Goal: Find specific fact: Find specific fact

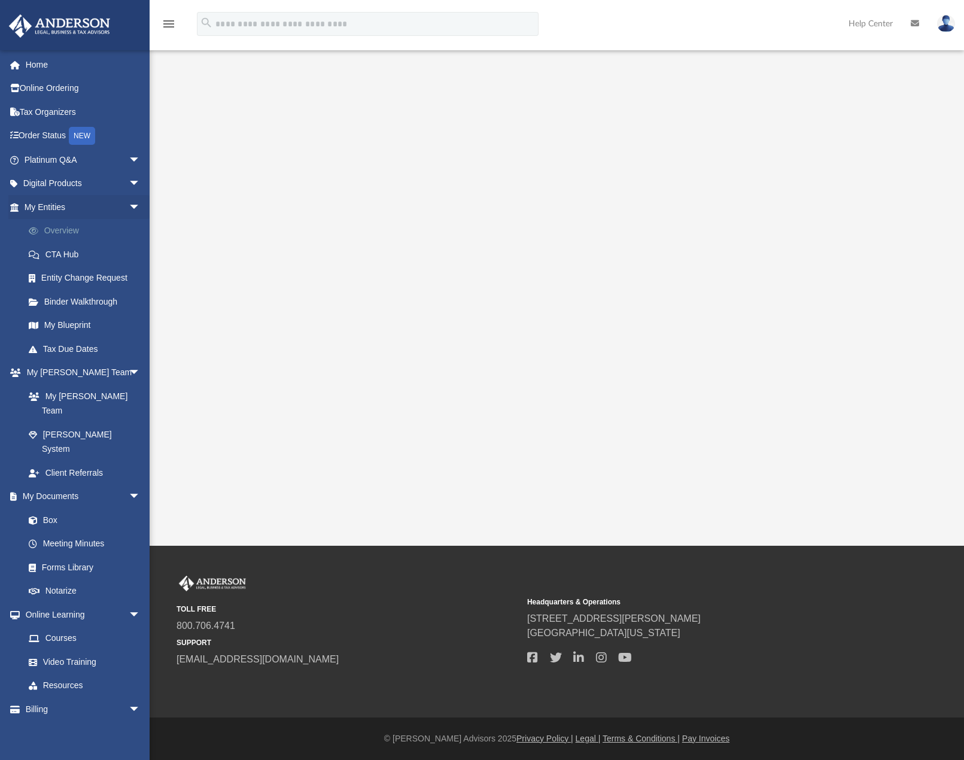
click at [57, 234] on link "Overview" at bounding box center [88, 231] width 142 height 24
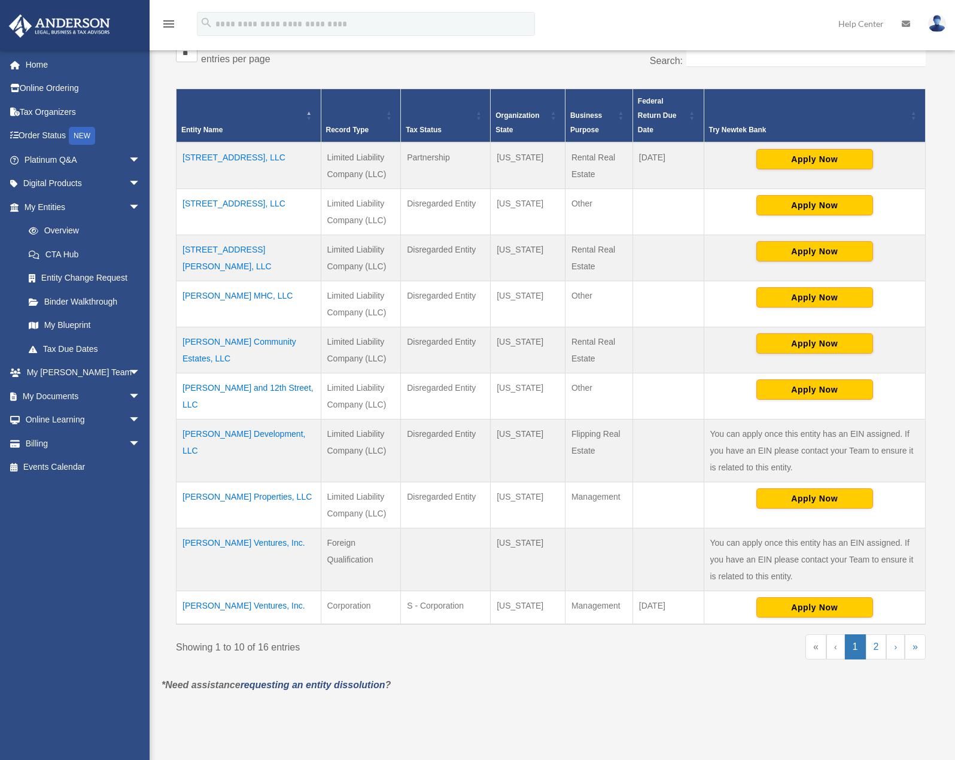
scroll to position [239, 0]
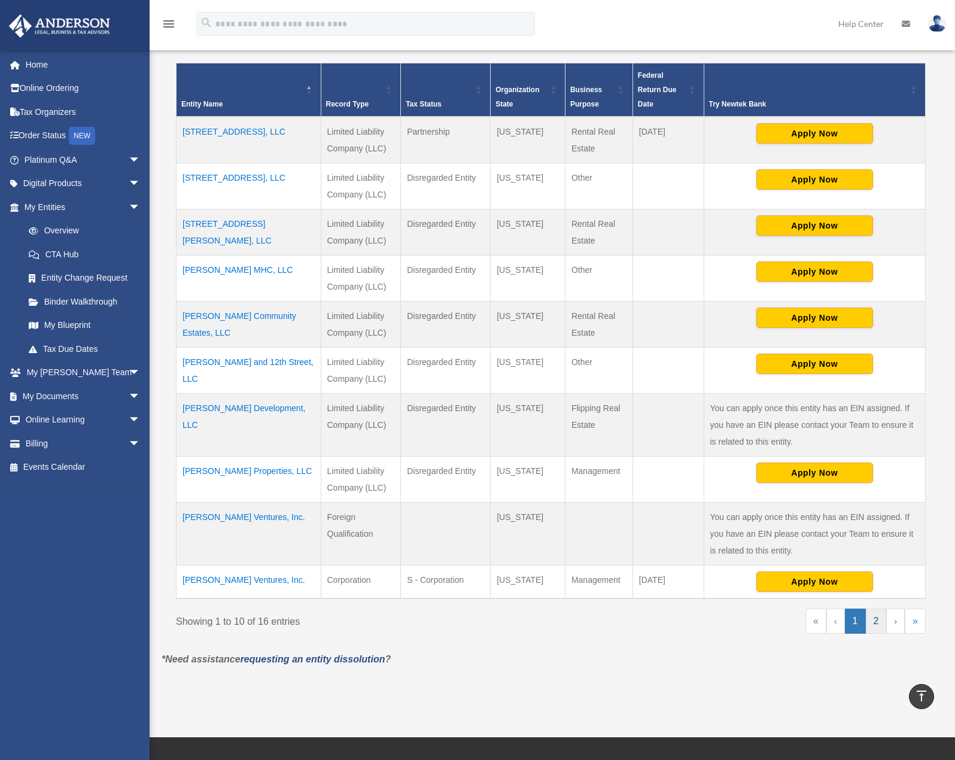
click at [874, 622] on link "2" at bounding box center [876, 621] width 21 height 25
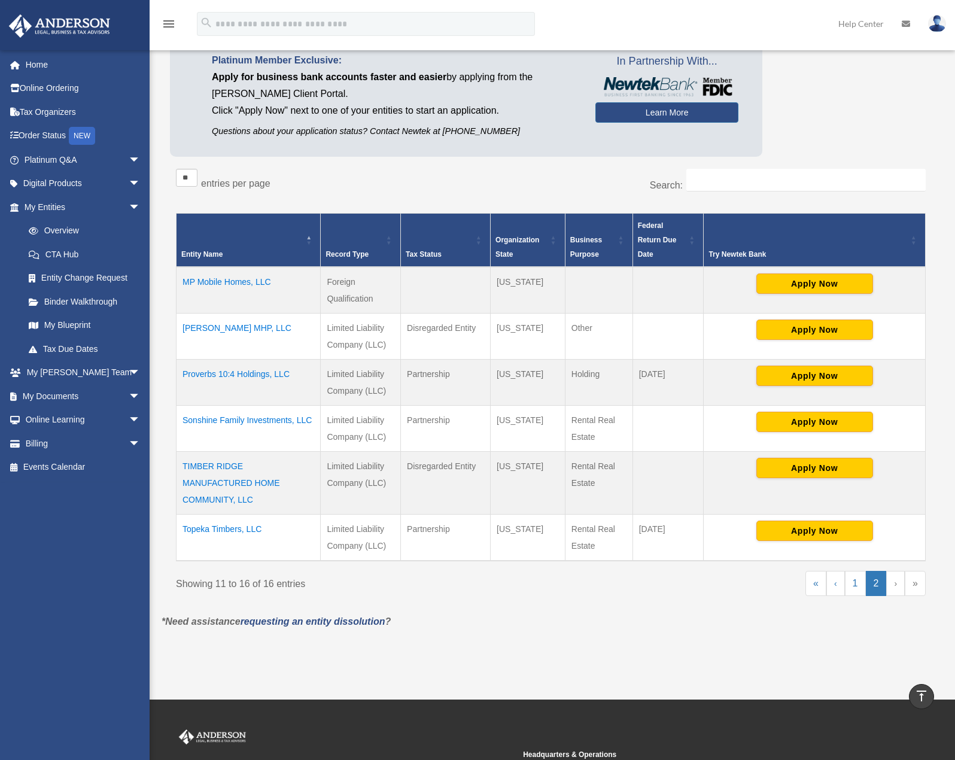
scroll to position [60, 0]
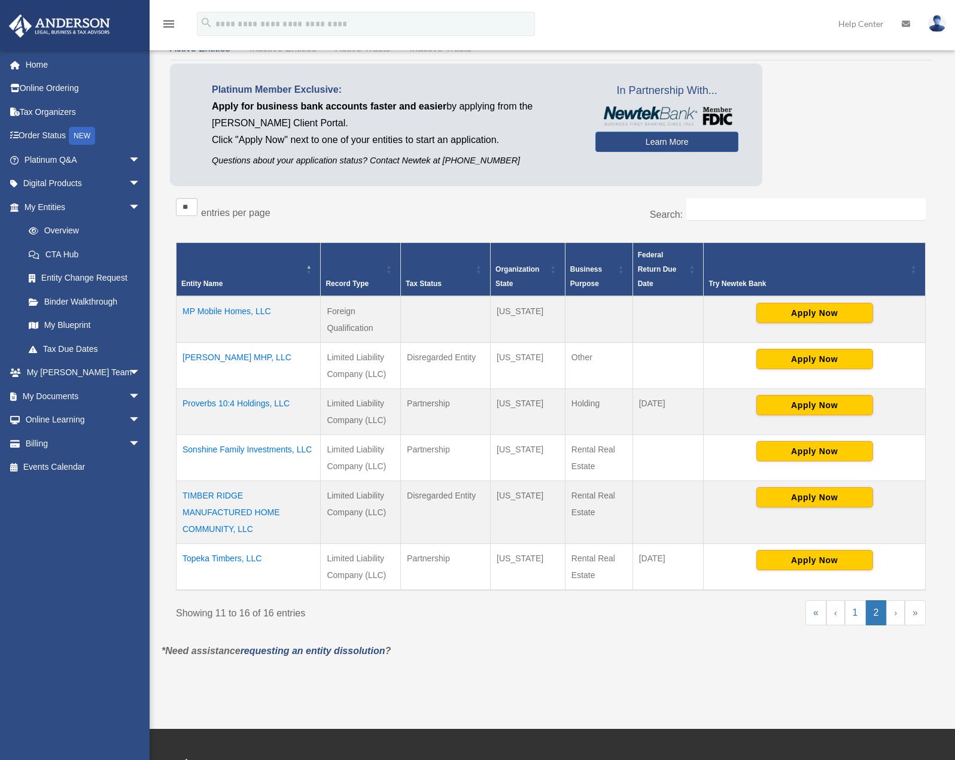
click at [229, 313] on td "MP Mobile Homes, LLC" at bounding box center [249, 319] width 144 height 47
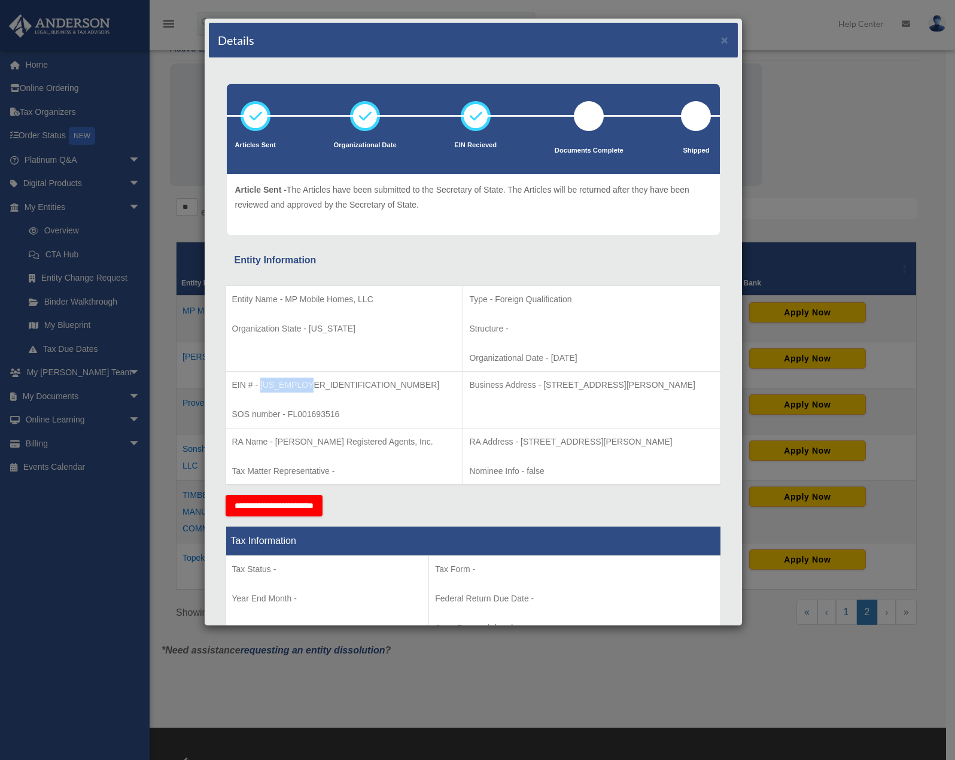
drag, startPoint x: 261, startPoint y: 384, endPoint x: 305, endPoint y: 385, distance: 44.3
click at [305, 385] on p "EIN # - [US_EMPLOYER_IDENTIFICATION_NUMBER]" at bounding box center [344, 385] width 225 height 15
copy p "[US_EMPLOYER_IDENTIFICATION_NUMBER]"
